Goal: Complete application form: Complete application form

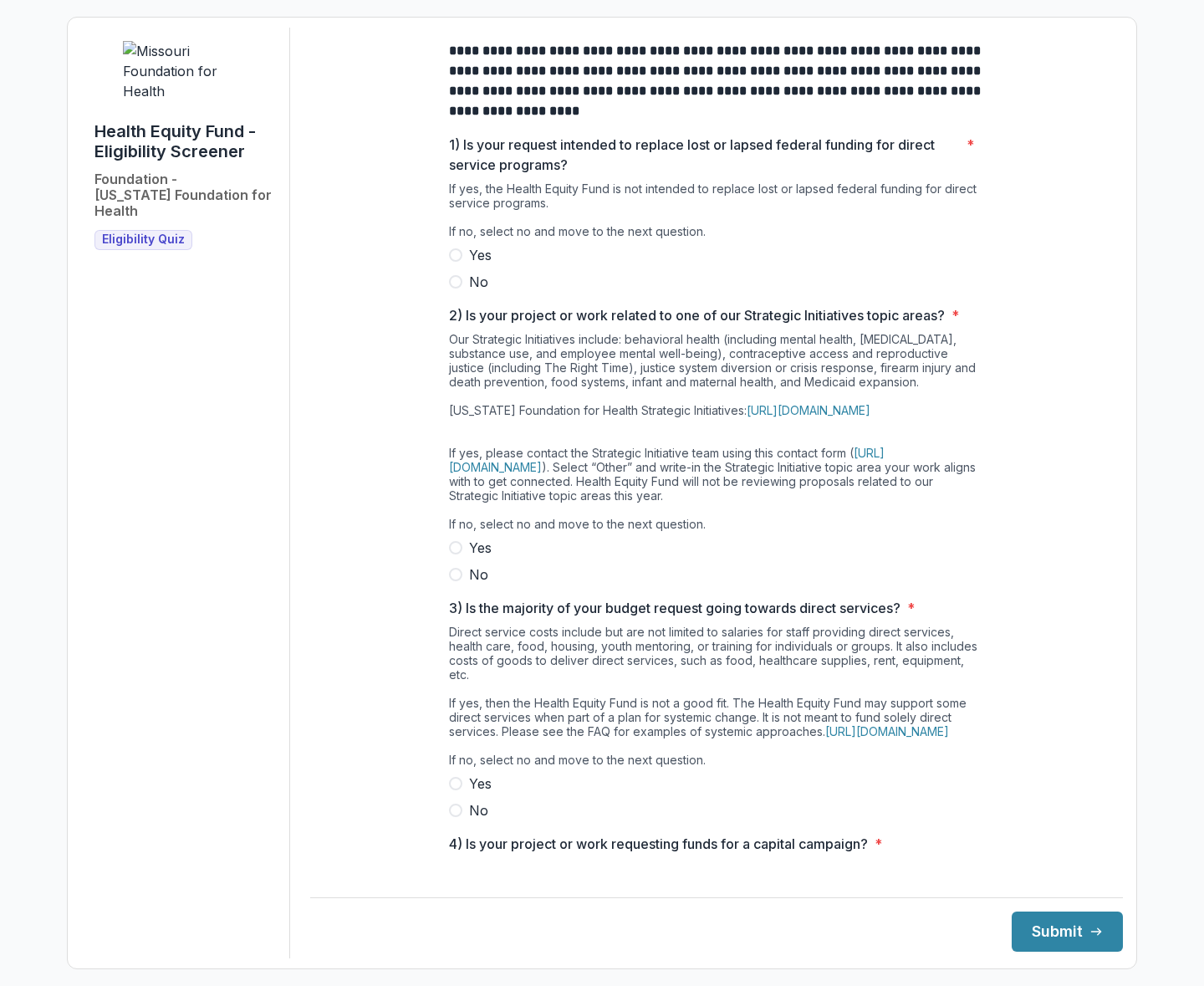
click at [765, 145] on div "**********" at bounding box center [716, 519] width 535 height 984
click at [461, 292] on label "No" at bounding box center [716, 281] width 535 height 20
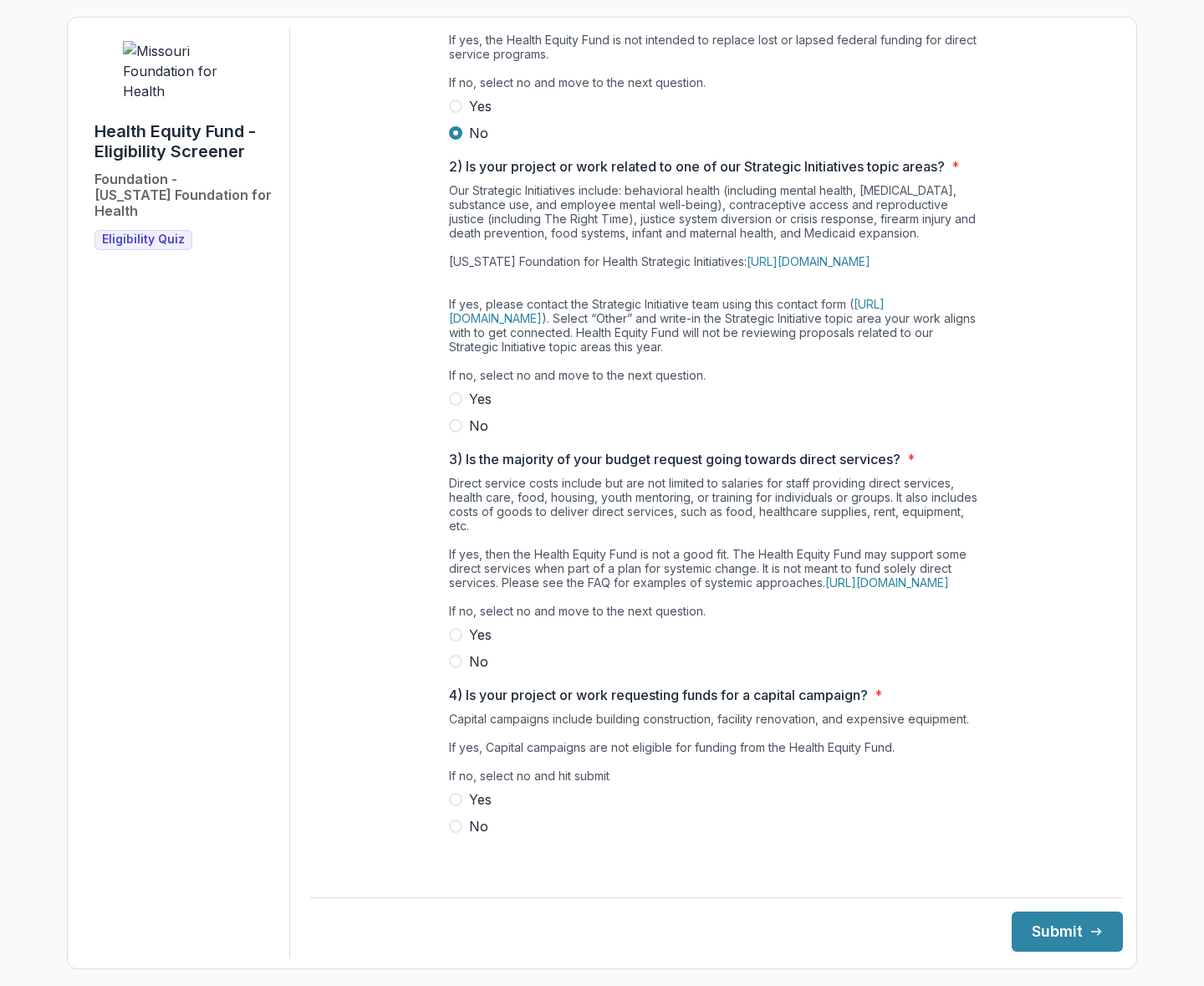
scroll to position [177, 0]
click at [461, 396] on label "Yes" at bounding box center [716, 399] width 535 height 20
click at [456, 642] on span at bounding box center [455, 635] width 13 height 13
click at [459, 833] on span at bounding box center [455, 827] width 13 height 13
click at [1086, 920] on button "Submit" at bounding box center [1066, 932] width 111 height 40
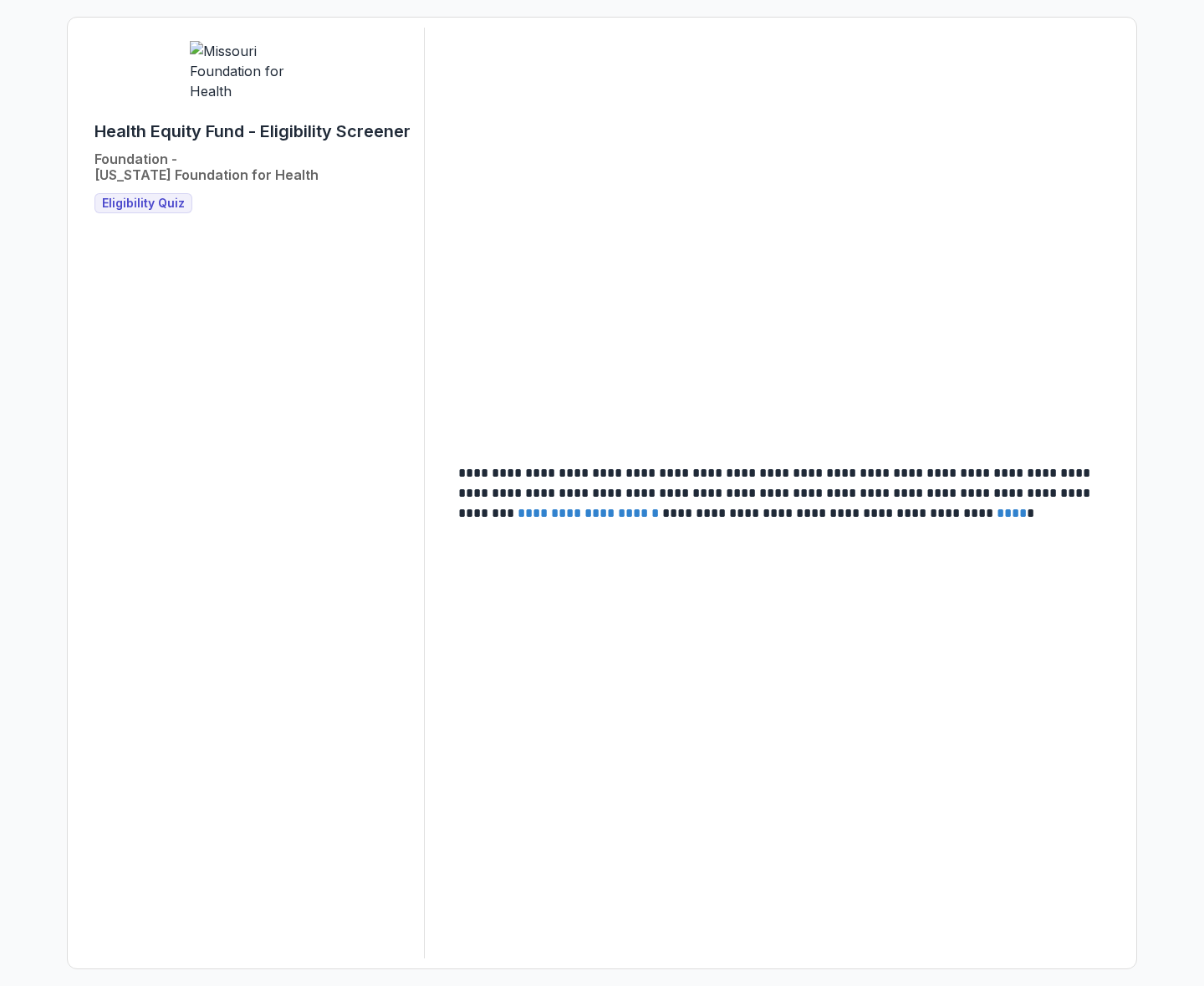
click at [158, 211] on span "Eligibility Quiz" at bounding box center [143, 203] width 83 height 14
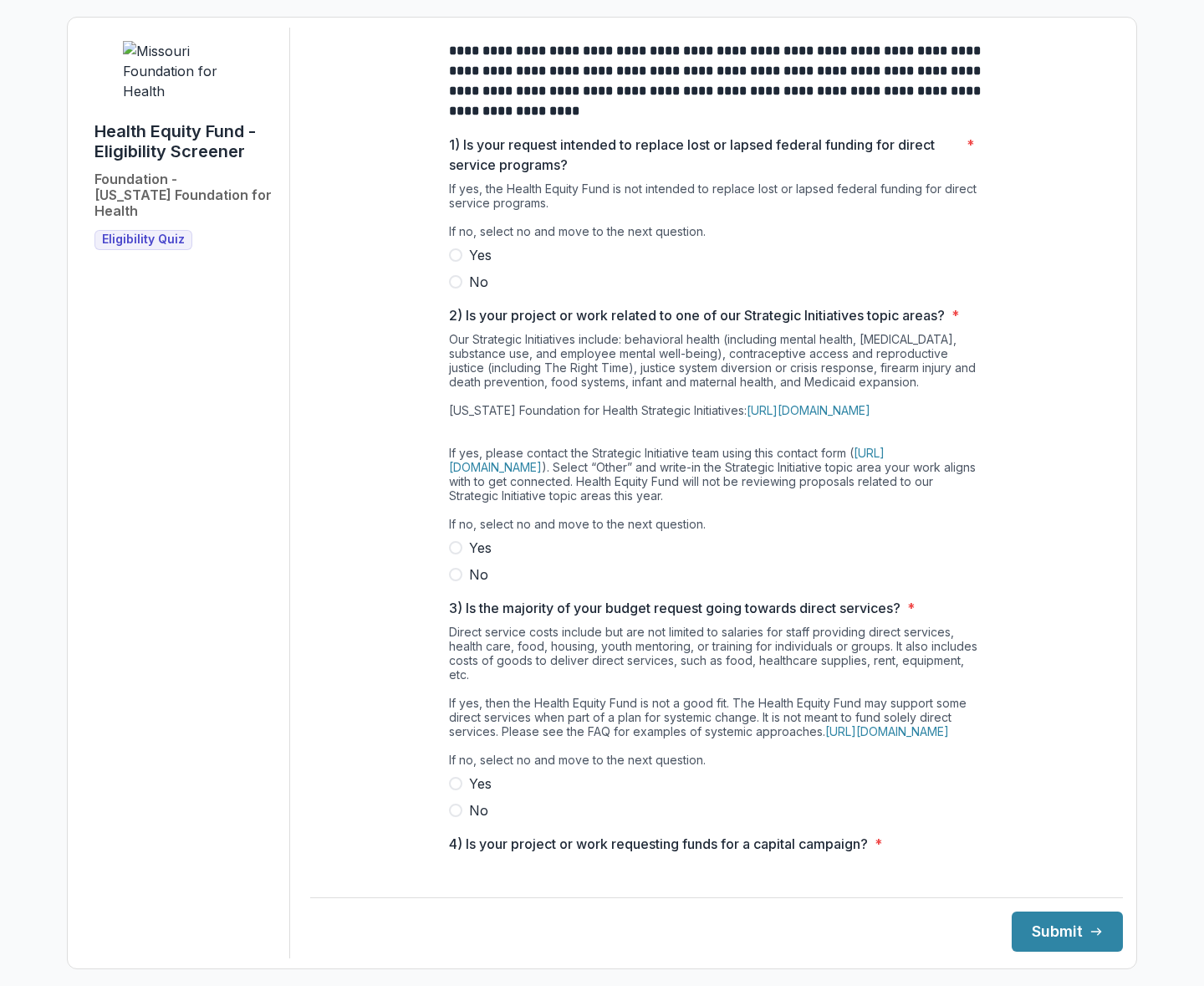
click at [460, 292] on label "No" at bounding box center [716, 281] width 535 height 20
click at [458, 554] on span at bounding box center [455, 548] width 13 height 13
click at [458, 821] on label "No" at bounding box center [716, 809] width 535 height 20
click at [1068, 930] on button "Submit" at bounding box center [1066, 932] width 111 height 40
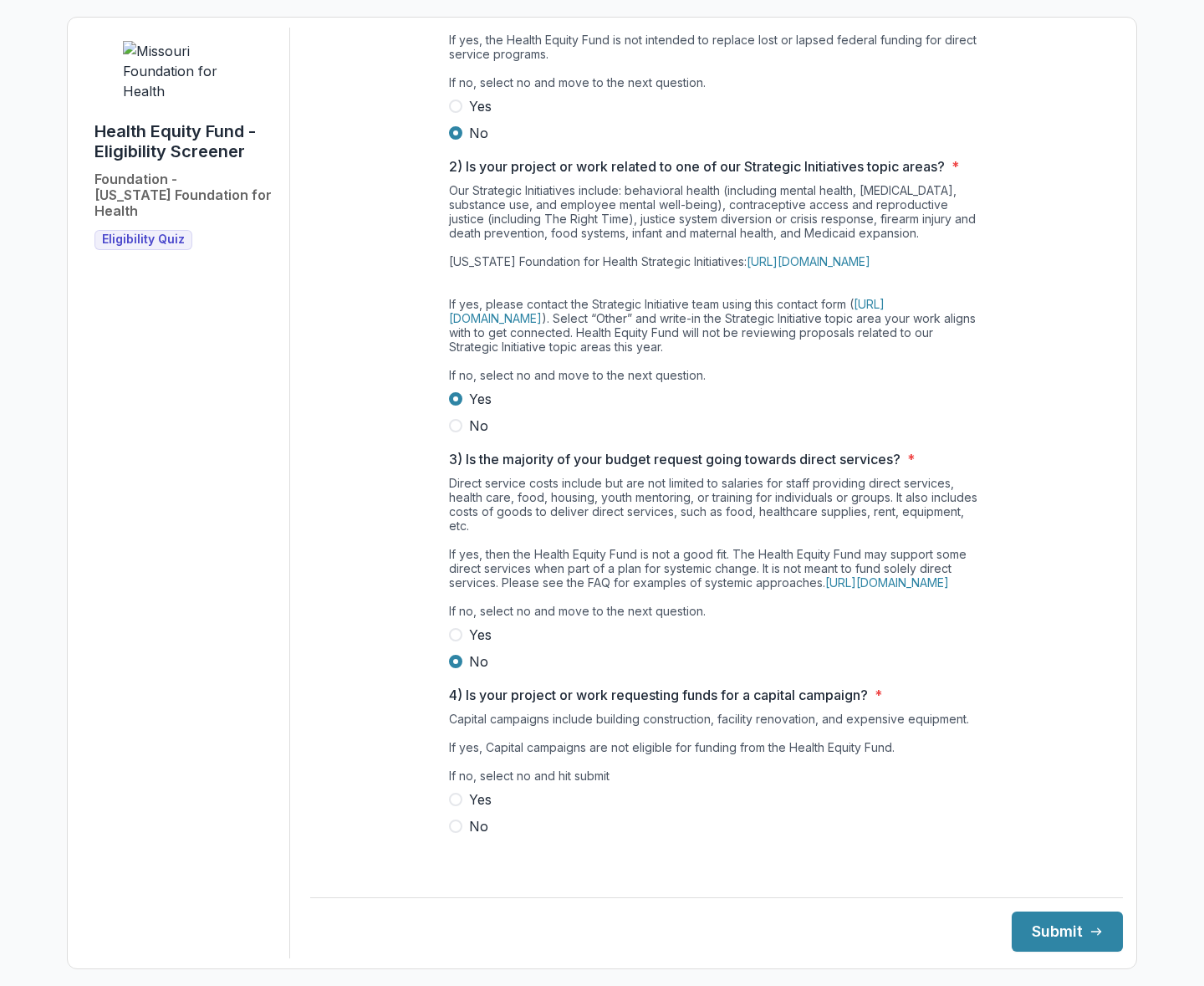
click at [846, 790] on div "Capital campaigns include building construction, facility renovation, and expen…" at bounding box center [716, 751] width 535 height 78
click at [461, 836] on label "No" at bounding box center [716, 826] width 535 height 20
click at [1060, 932] on button "Submit" at bounding box center [1066, 932] width 111 height 40
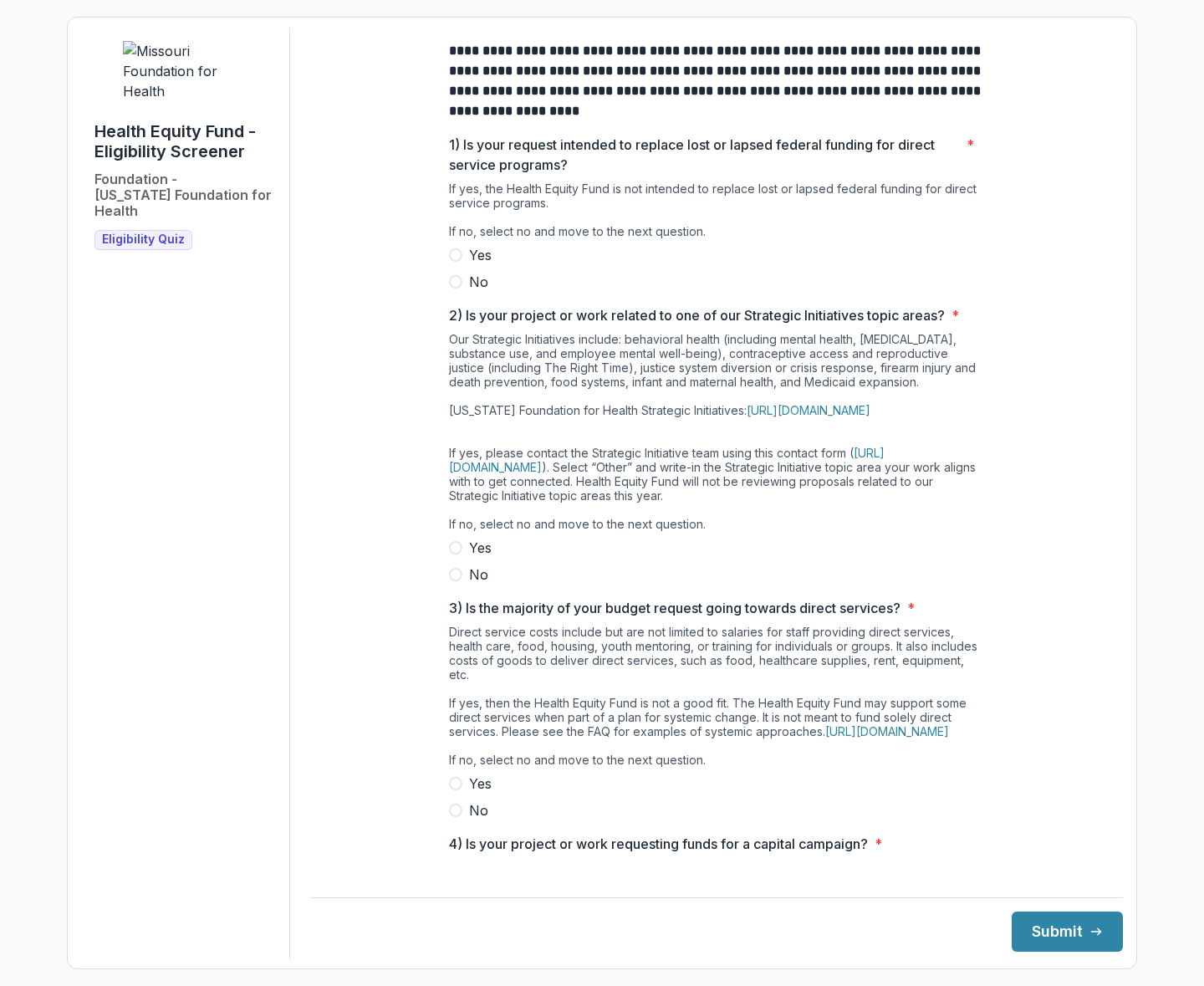
click at [454, 288] on span at bounding box center [455, 282] width 13 height 13
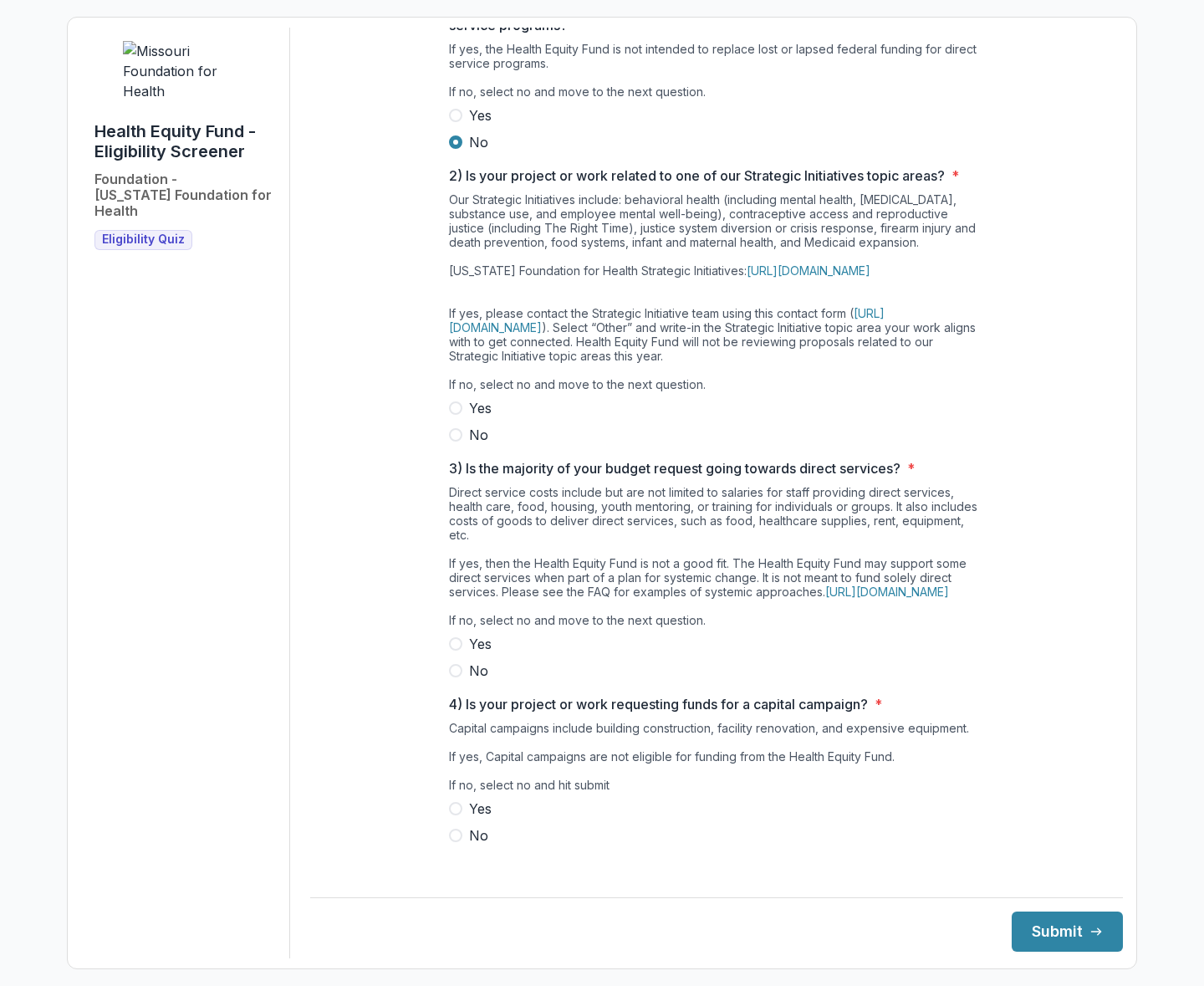
scroll to position [142, 0]
click at [454, 439] on span at bounding box center [455, 433] width 13 height 13
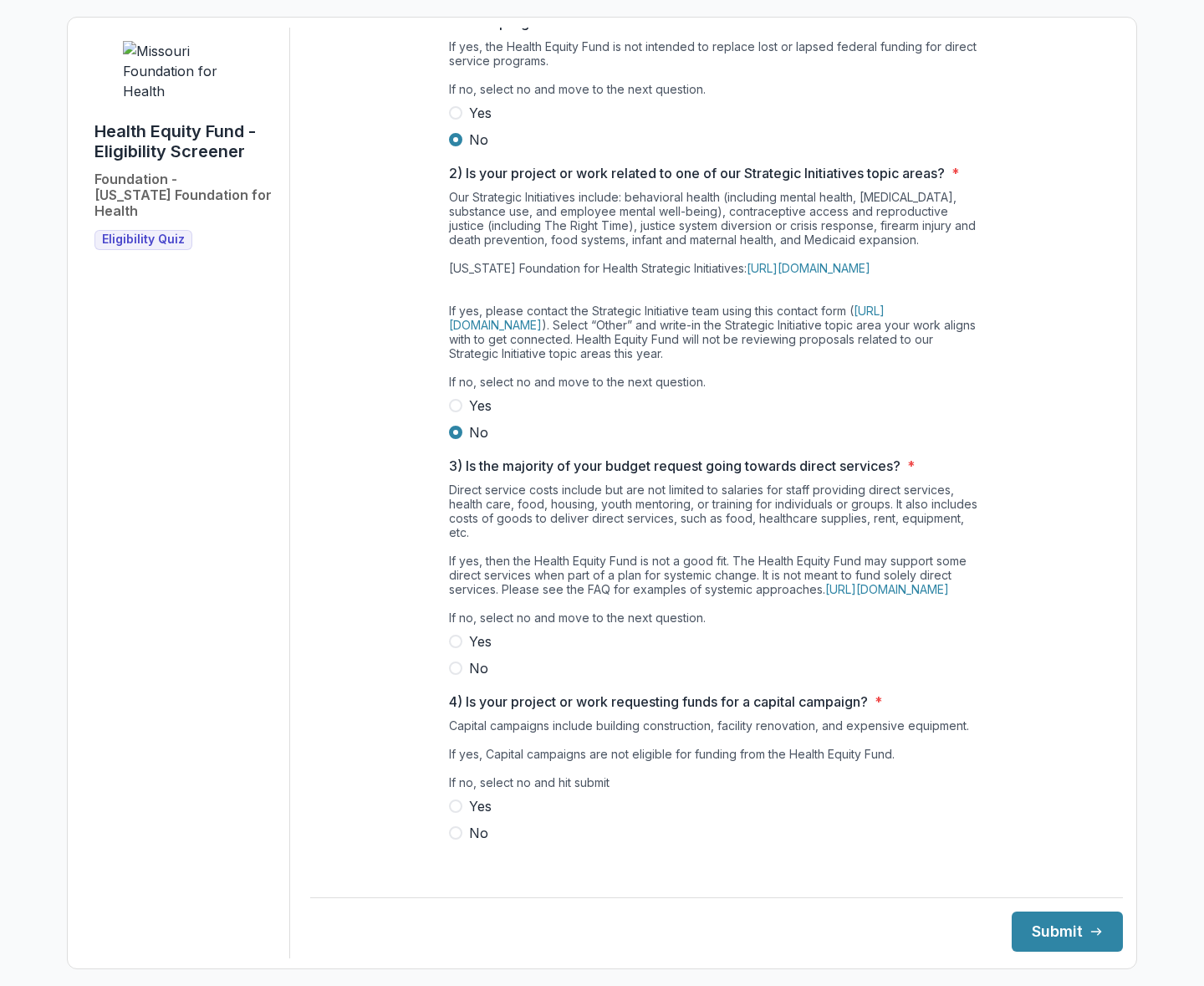
click at [461, 679] on label "No" at bounding box center [716, 668] width 535 height 20
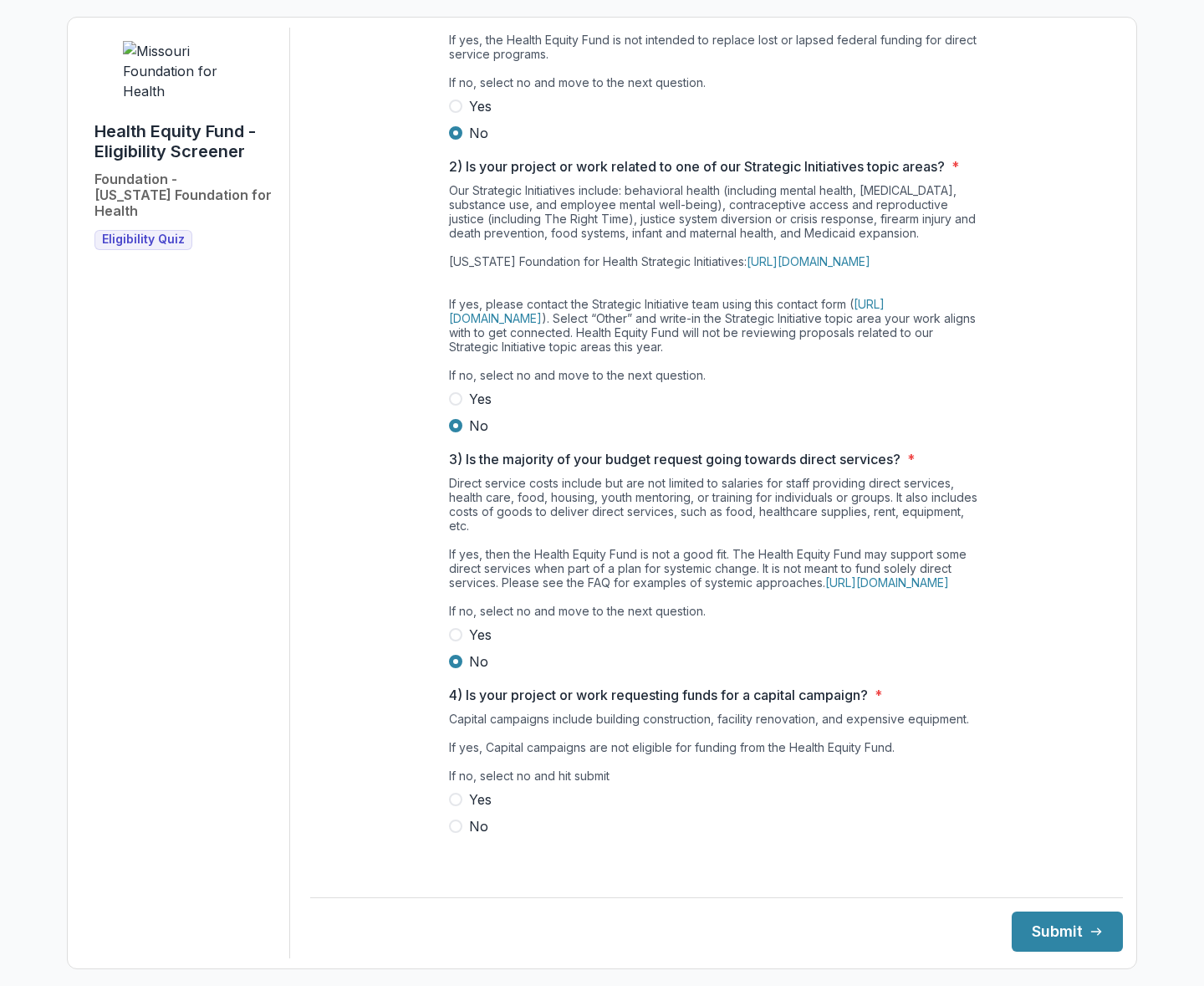
scroll to position [177, 0]
click at [460, 836] on label "No" at bounding box center [716, 826] width 535 height 20
click at [1044, 909] on footer "Submit" at bounding box center [716, 924] width 813 height 54
click at [1053, 939] on button "Submit" at bounding box center [1066, 932] width 111 height 40
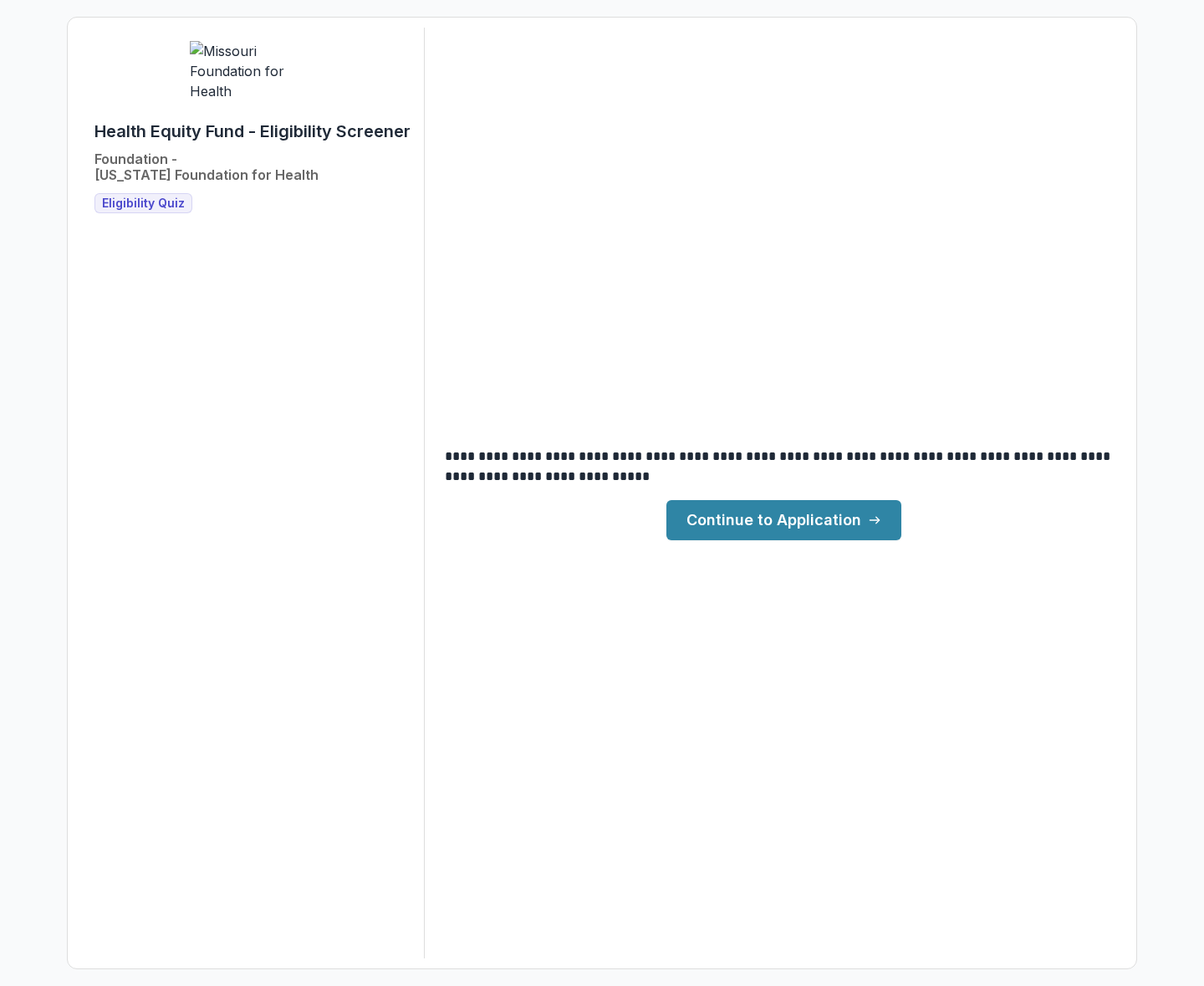
click at [828, 531] on link "Continue to Application" at bounding box center [784, 520] width 235 height 40
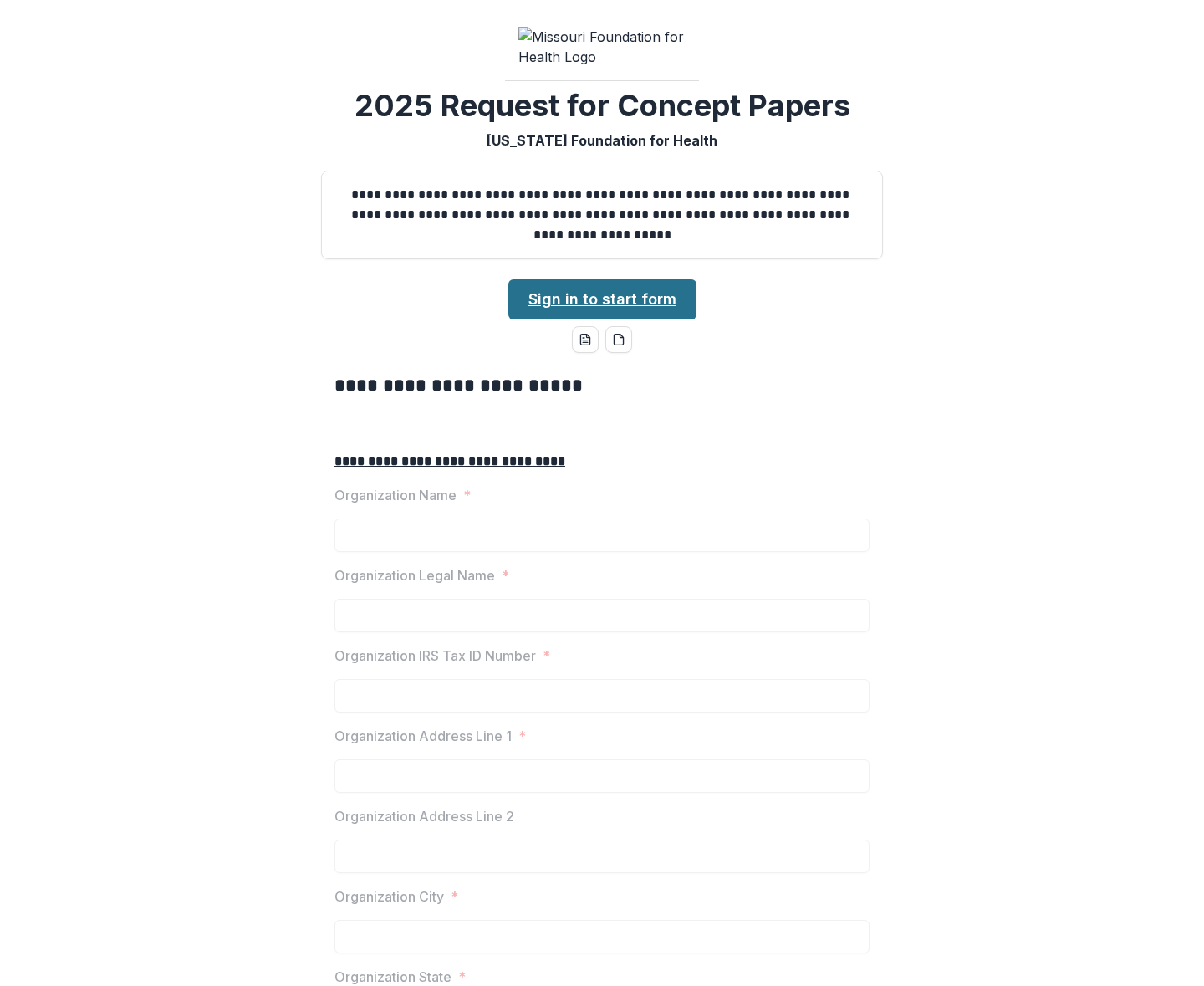
click at [652, 320] on link "Sign in to start form" at bounding box center [602, 299] width 188 height 40
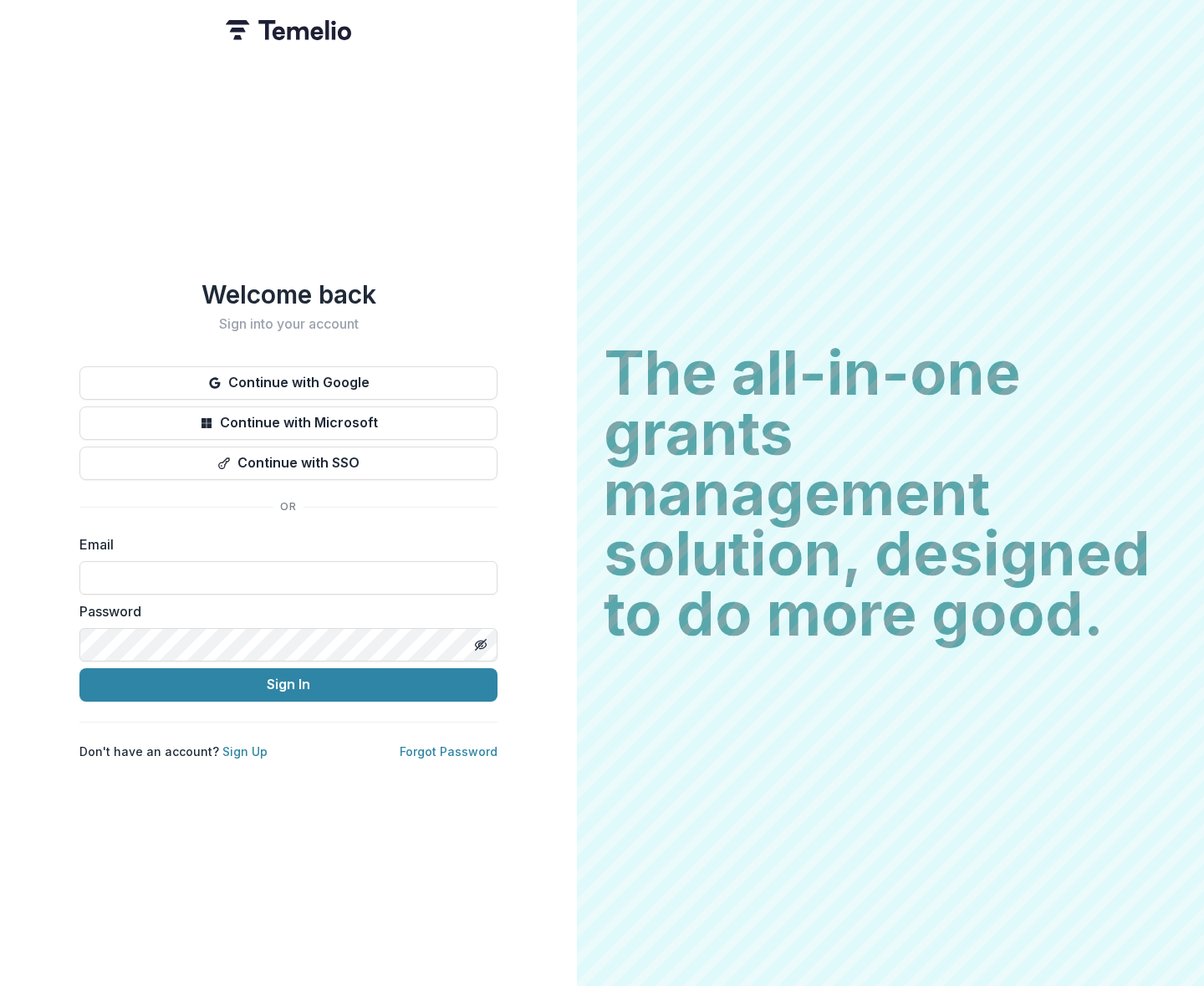
type input "**********"
click at [327, 537] on label "Email" at bounding box center [284, 544] width 408 height 20
click at [244, 744] on link "Sign Up" at bounding box center [245, 751] width 46 height 14
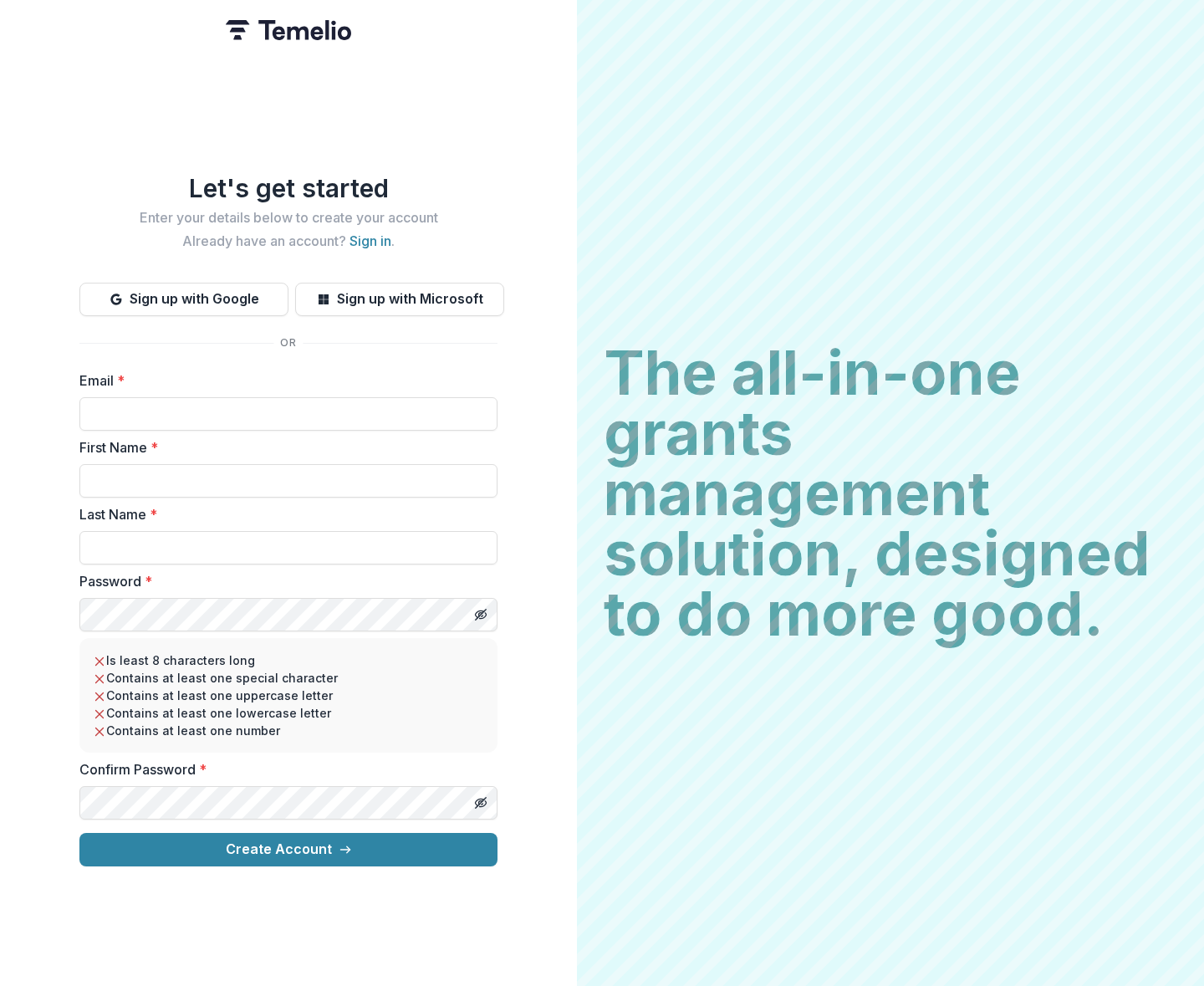
type input "**********"
type input "*****"
type input "******"
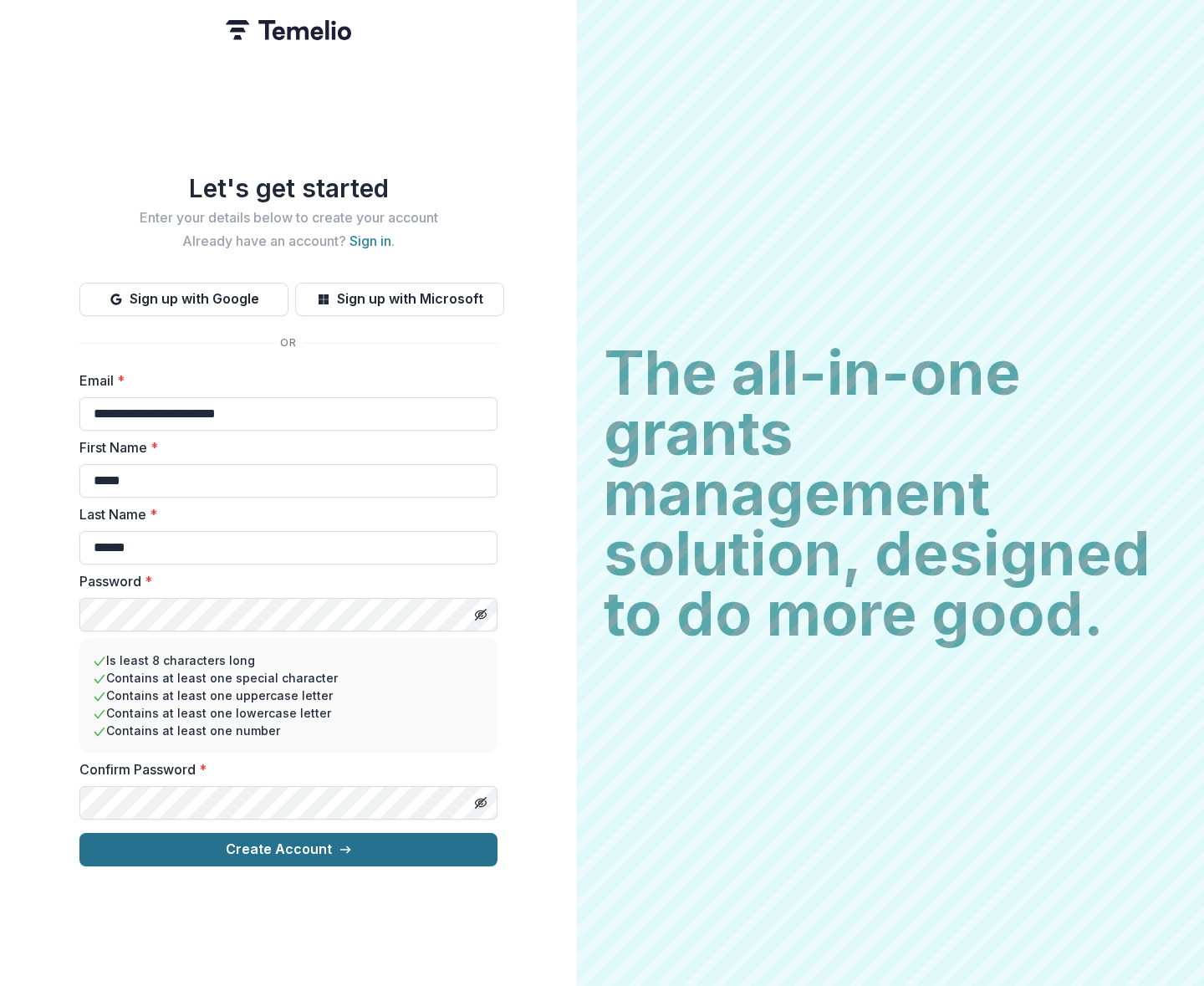
click at [307, 848] on button "Create Account" at bounding box center [288, 849] width 418 height 33
click at [272, 848] on button "Create Account" at bounding box center [288, 849] width 418 height 33
